Goal: Check status: Verify the current state of an ongoing process or item

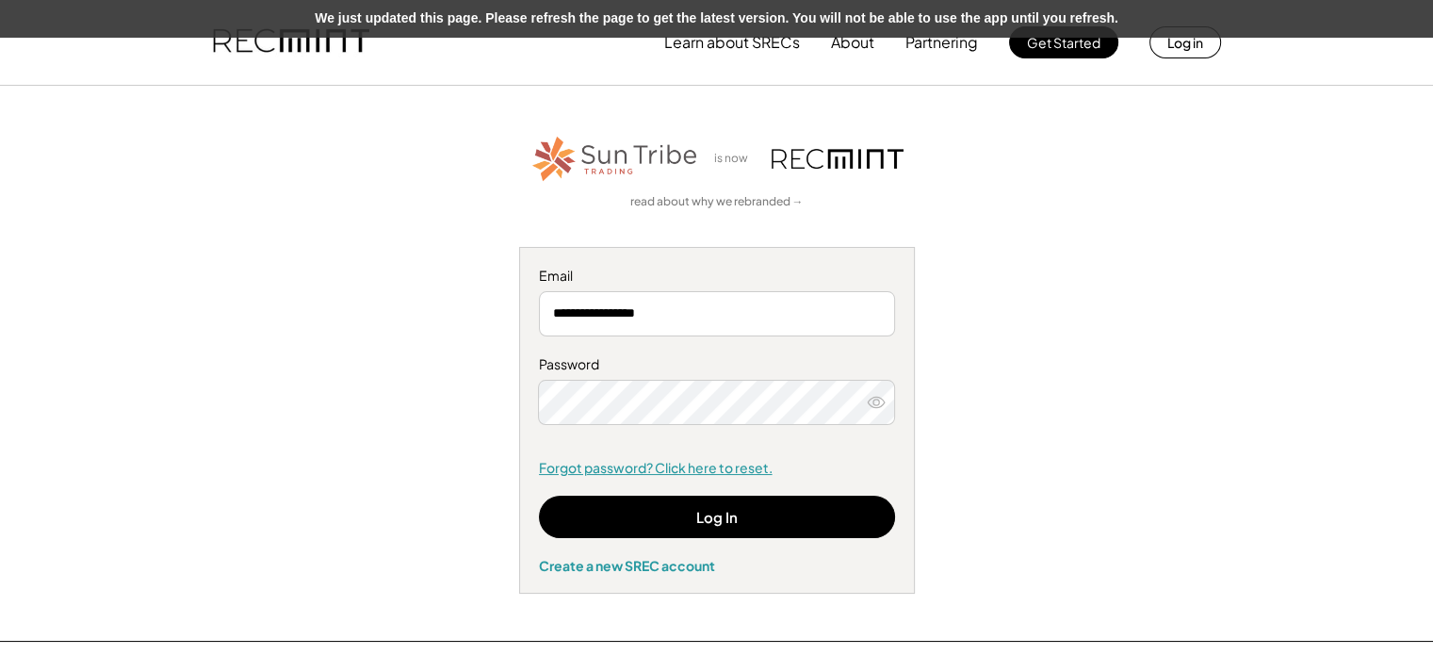
click at [717, 469] on link "Forgot password? Click here to reset." at bounding box center [717, 468] width 356 height 19
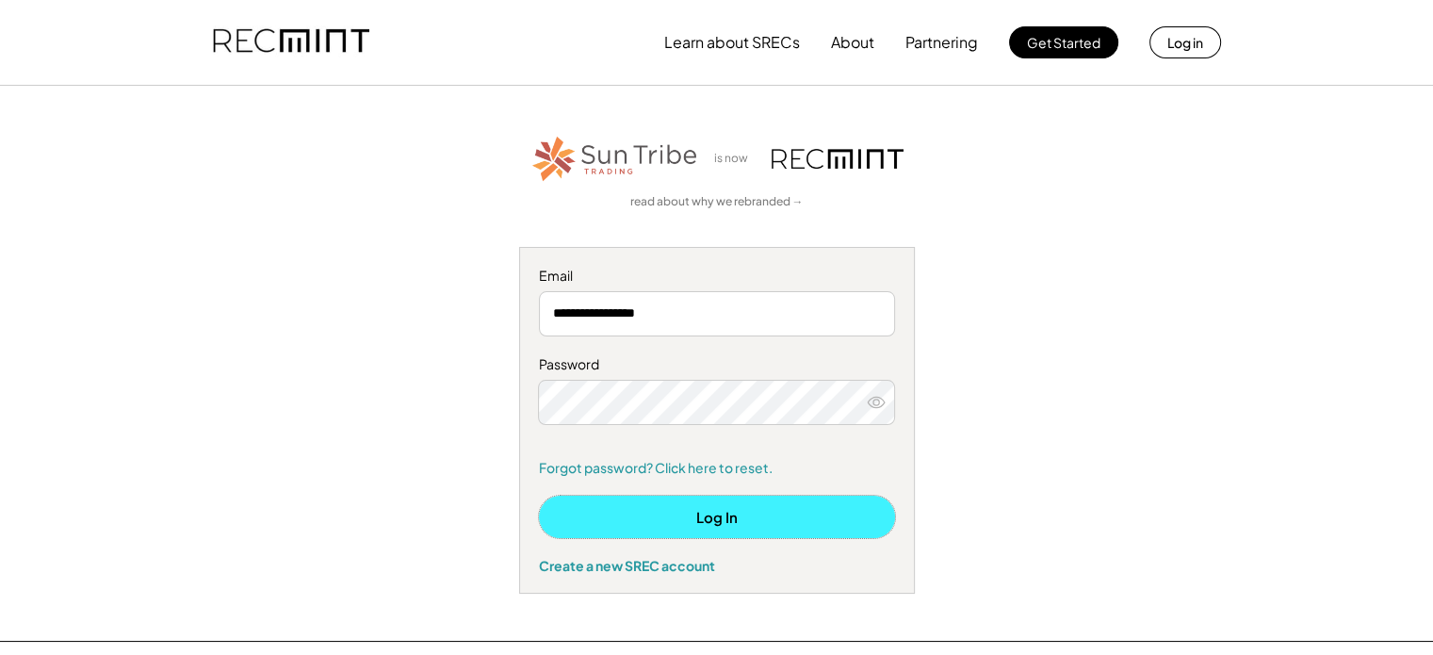
click at [729, 523] on button "Log In" at bounding box center [717, 517] width 356 height 42
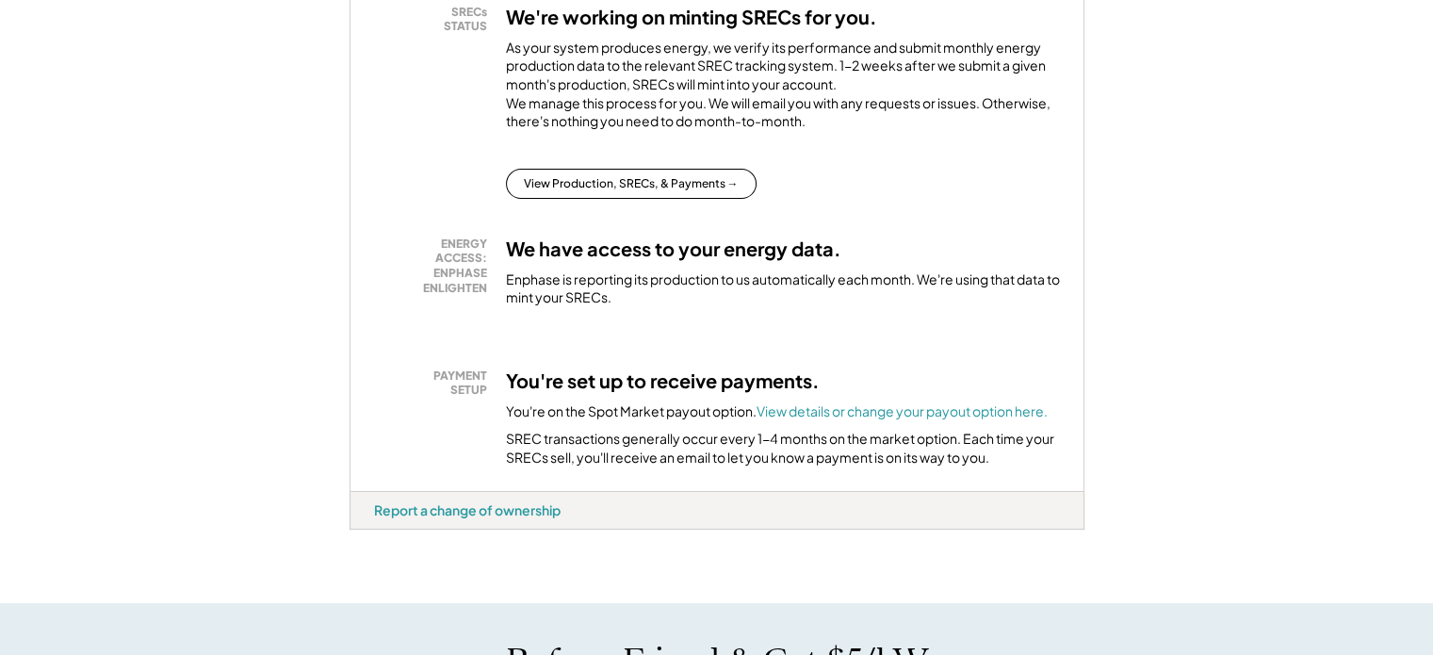
scroll to position [407, 0]
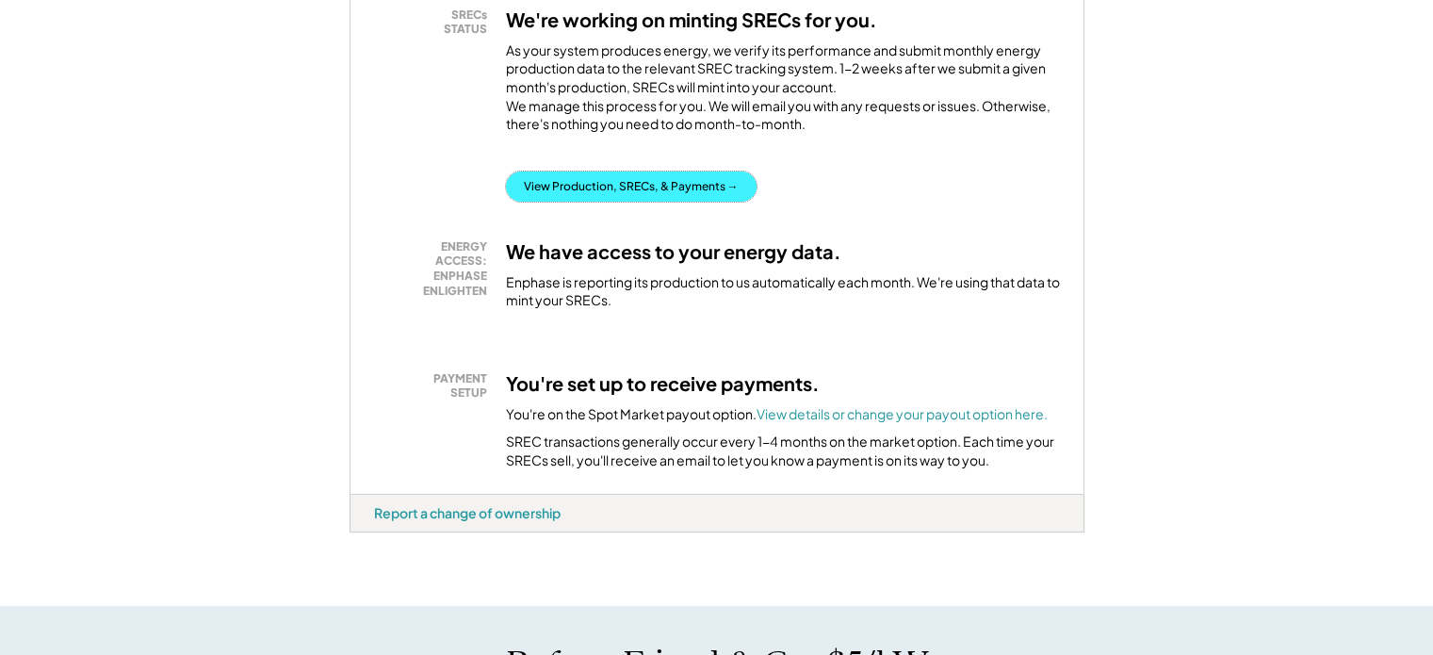
click at [620, 202] on button "View Production, SRECs, & Payments →" at bounding box center [631, 187] width 251 height 30
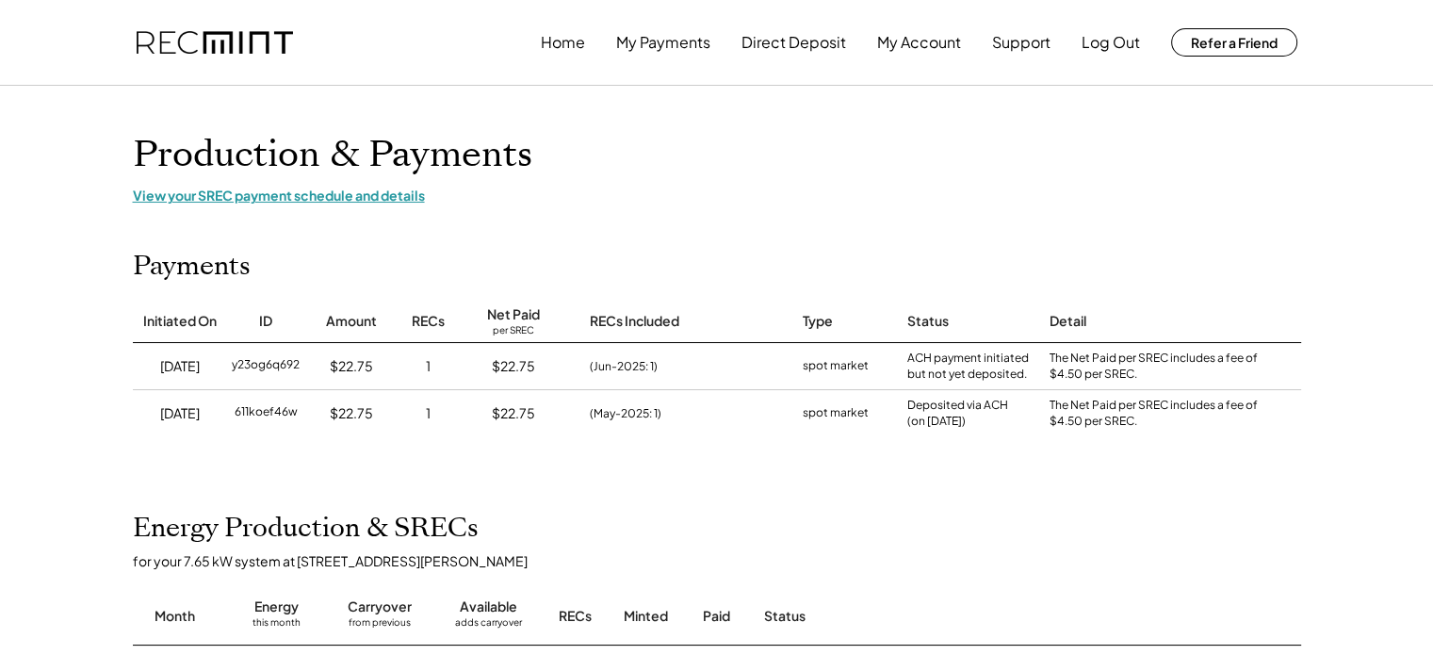
click at [329, 195] on div "View your SREC payment schedule and details" at bounding box center [717, 195] width 1169 height 17
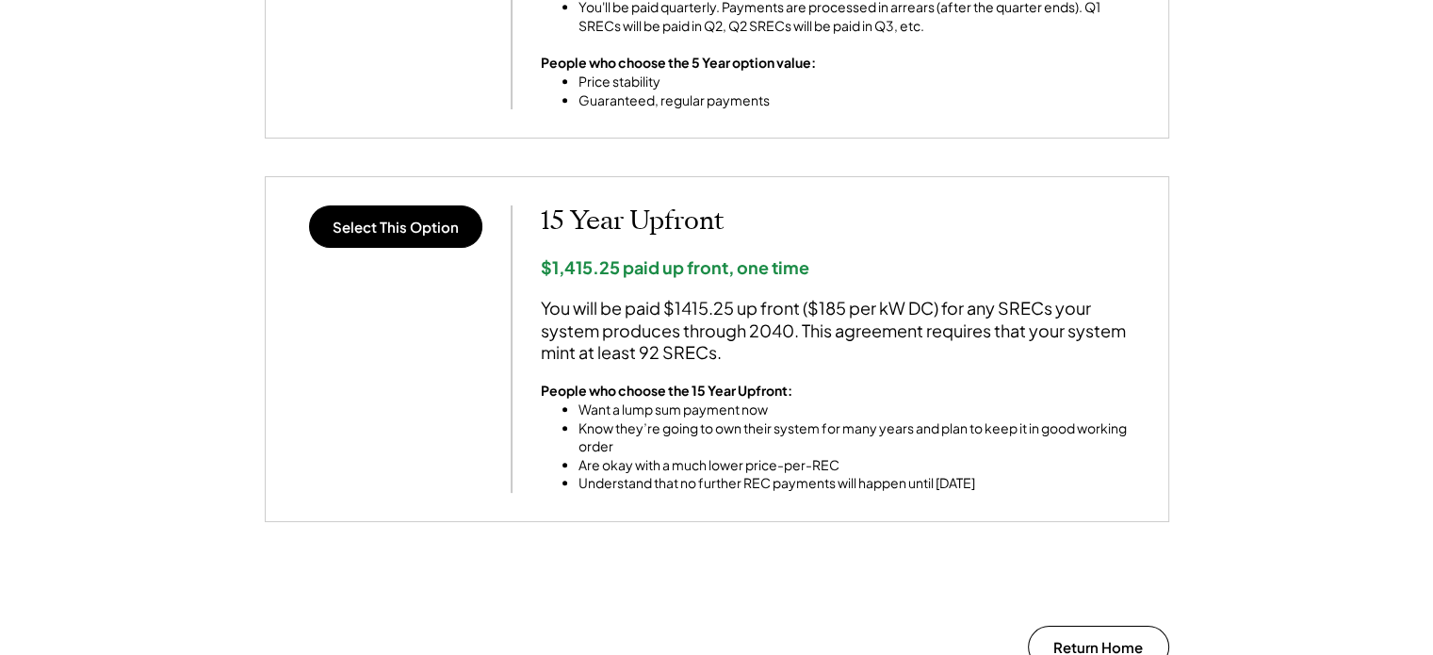
scroll to position [1485, 0]
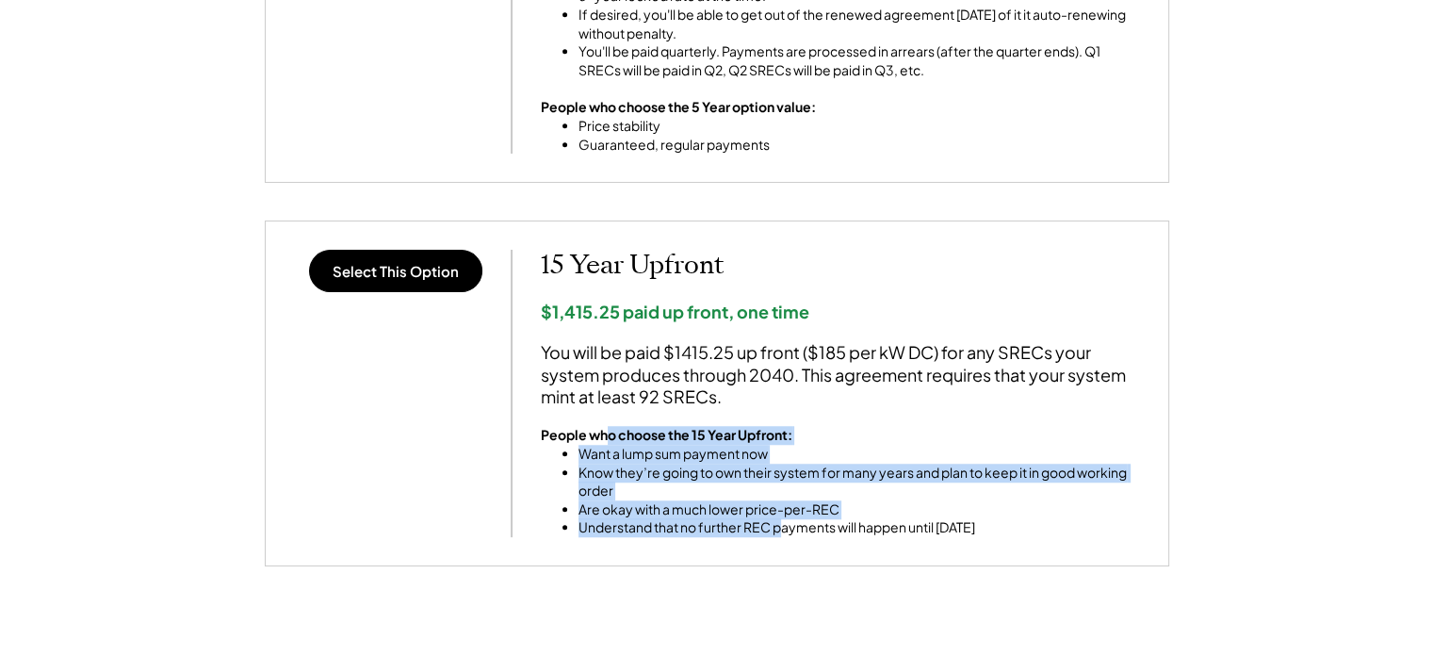
drag, startPoint x: 607, startPoint y: 433, endPoint x: 784, endPoint y: 531, distance: 202.0
click at [784, 531] on div "People who choose the 15 Year Upfront: Want a lump sum payment now Know they’re…" at bounding box center [840, 481] width 599 height 111
click at [784, 531] on li "Understand that no further REC payments will happen until 2040" at bounding box center [860, 527] width 562 height 19
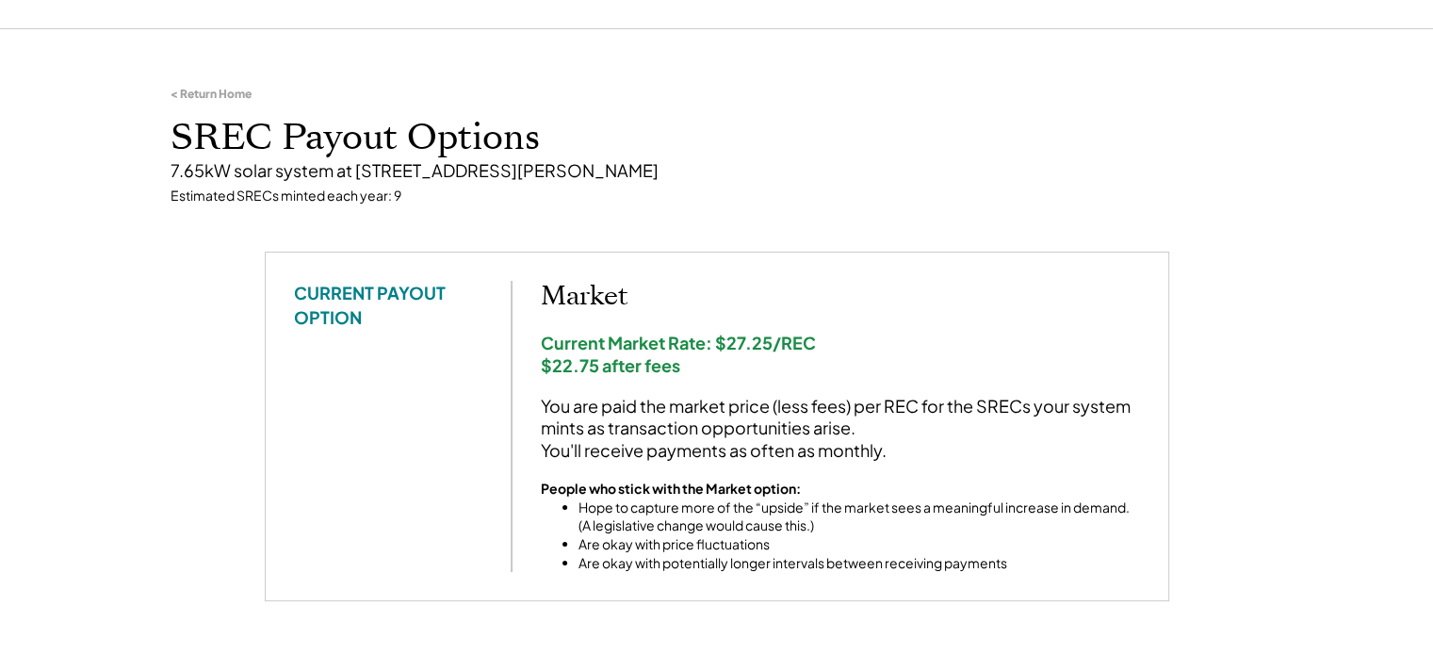
scroll to position [0, 0]
